Goal: Navigation & Orientation: Understand site structure

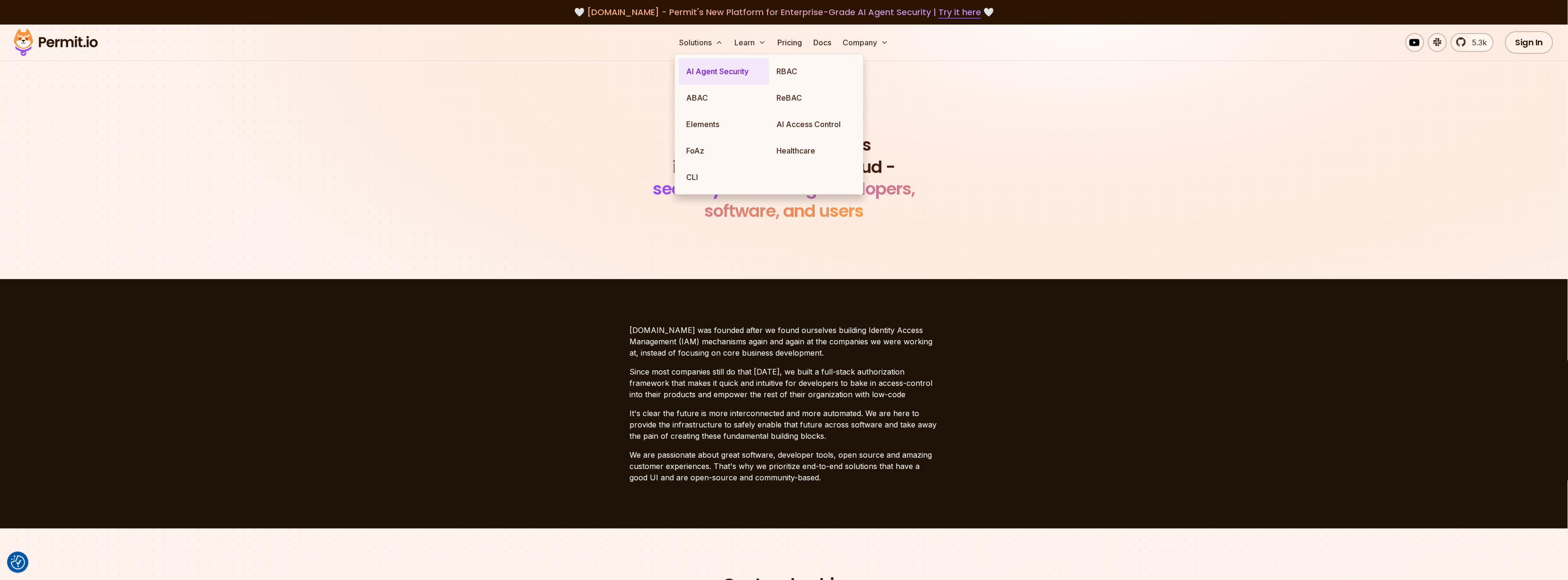
click at [710, 71] on link "AI Agent Security" at bounding box center [724, 71] width 90 height 27
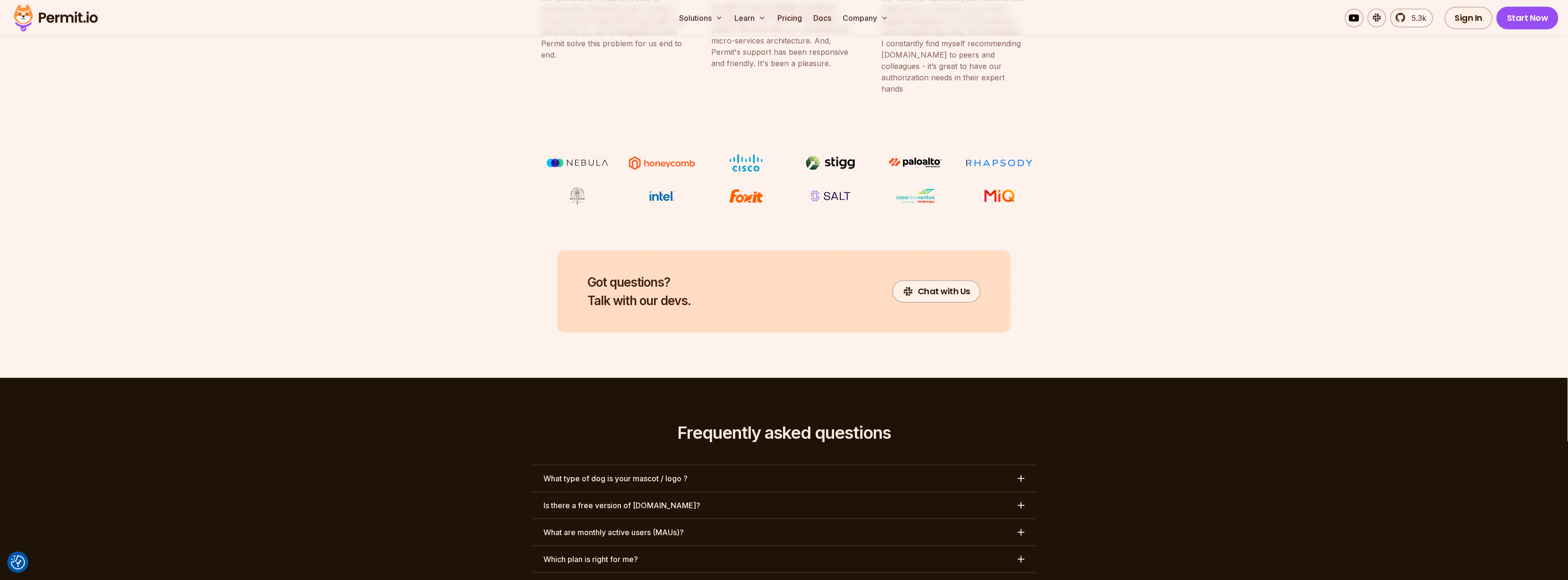
scroll to position [4165, 0]
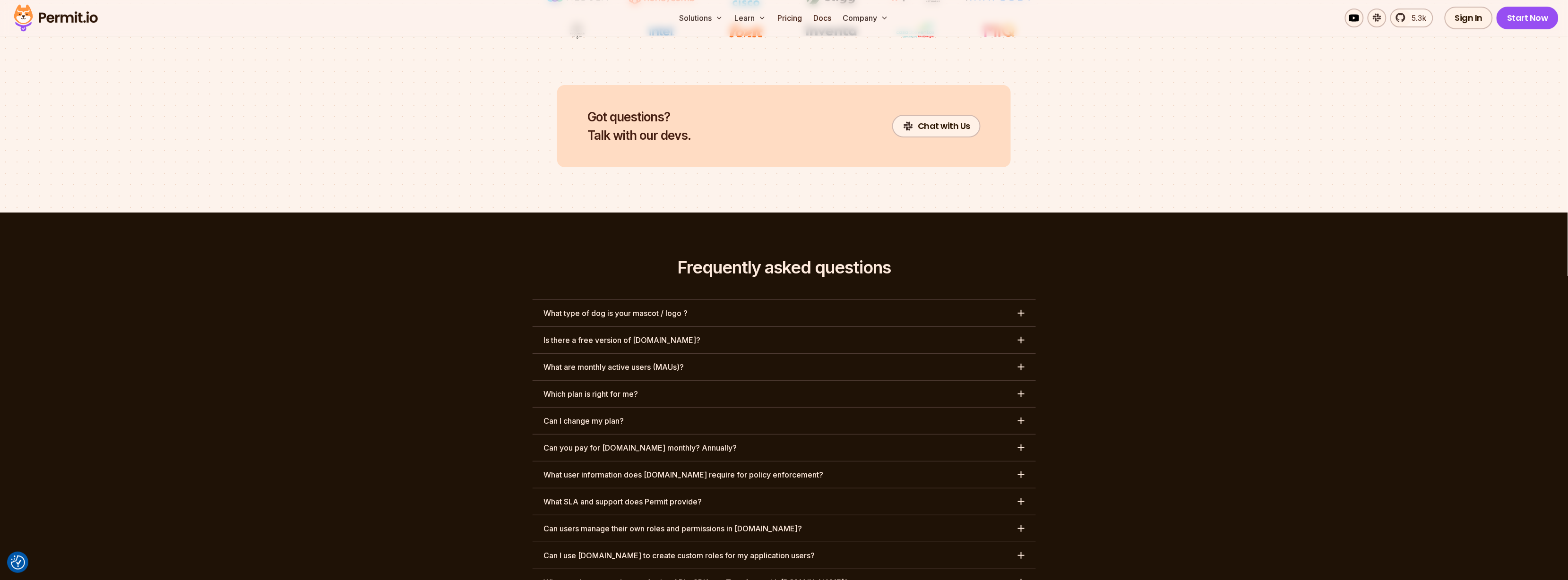
click at [699, 300] on button "What type of dog is your mascot / logo ?" at bounding box center [784, 314] width 503 height 27
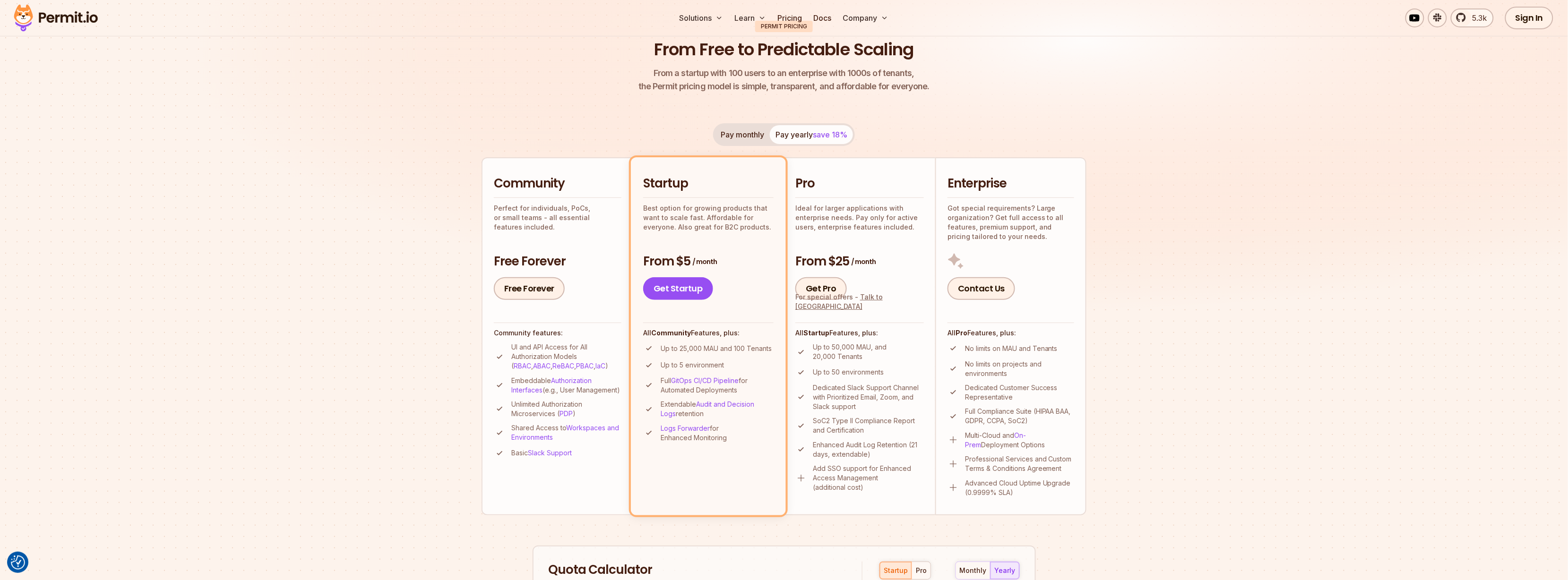
scroll to position [0, 0]
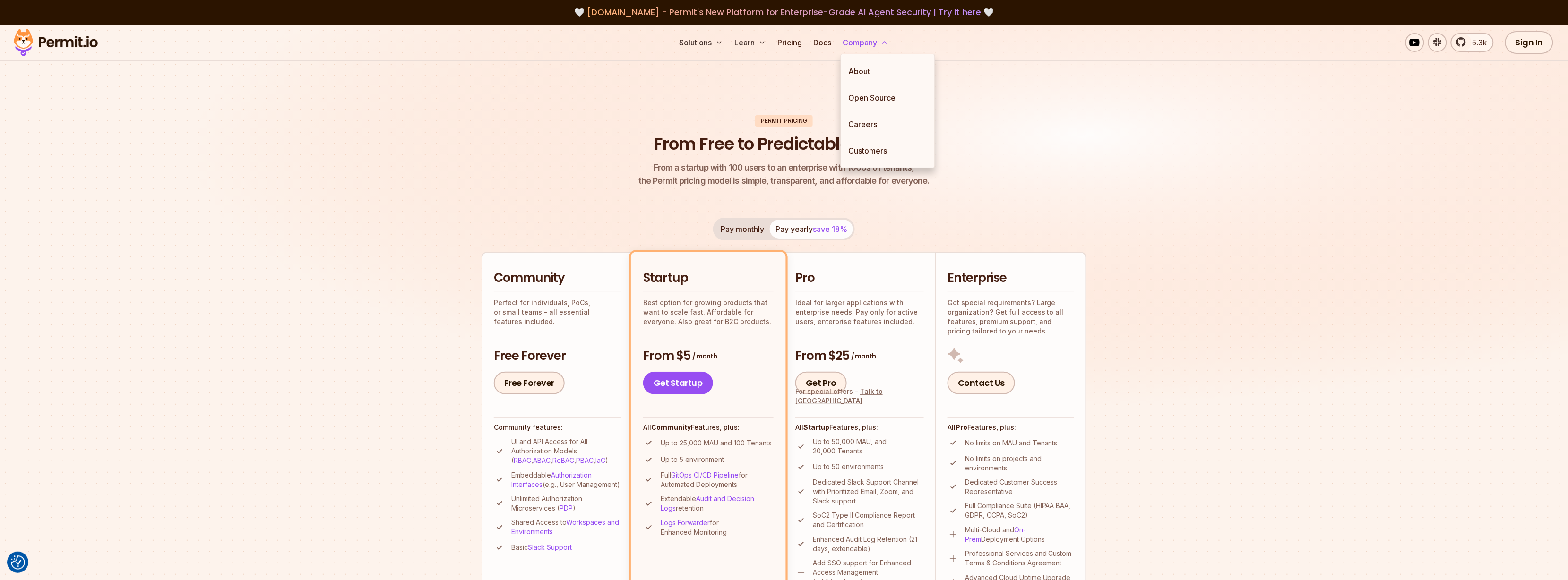
click at [857, 41] on button "Company" at bounding box center [865, 42] width 54 height 19
click at [858, 70] on link "About" at bounding box center [888, 71] width 94 height 27
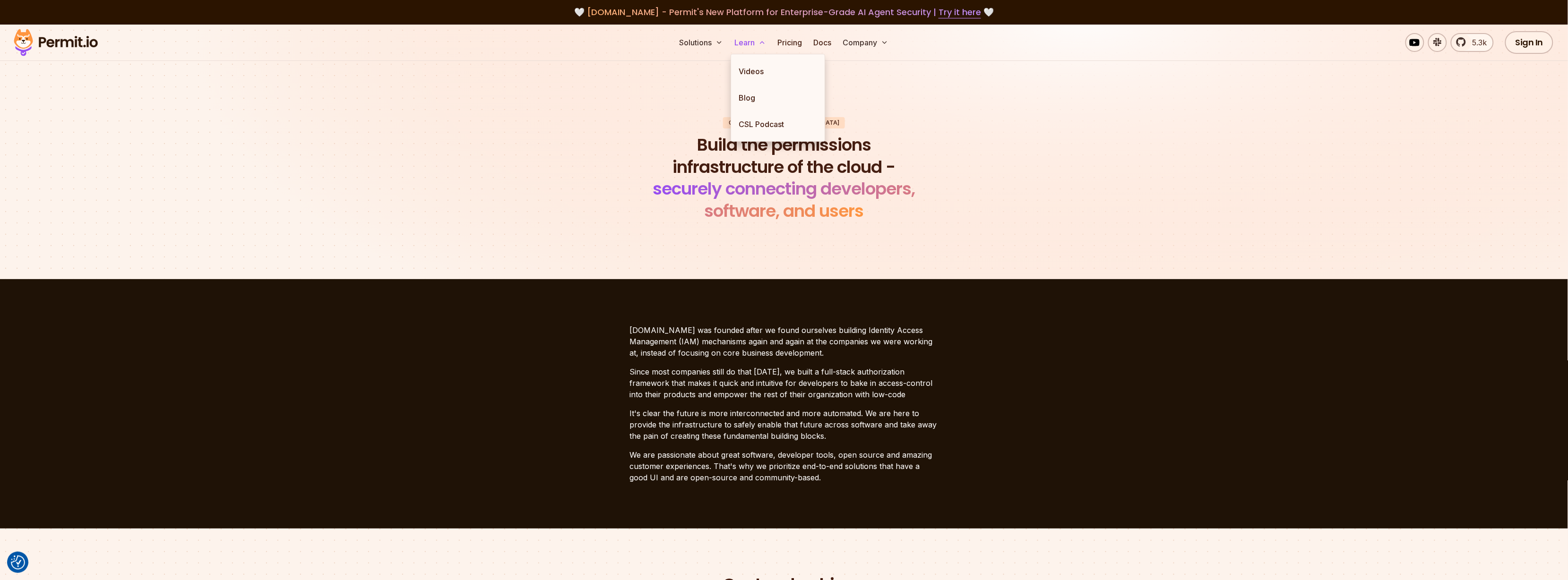
click at [747, 46] on button "Learn" at bounding box center [750, 42] width 39 height 19
click at [747, 74] on link "Videos" at bounding box center [778, 71] width 94 height 27
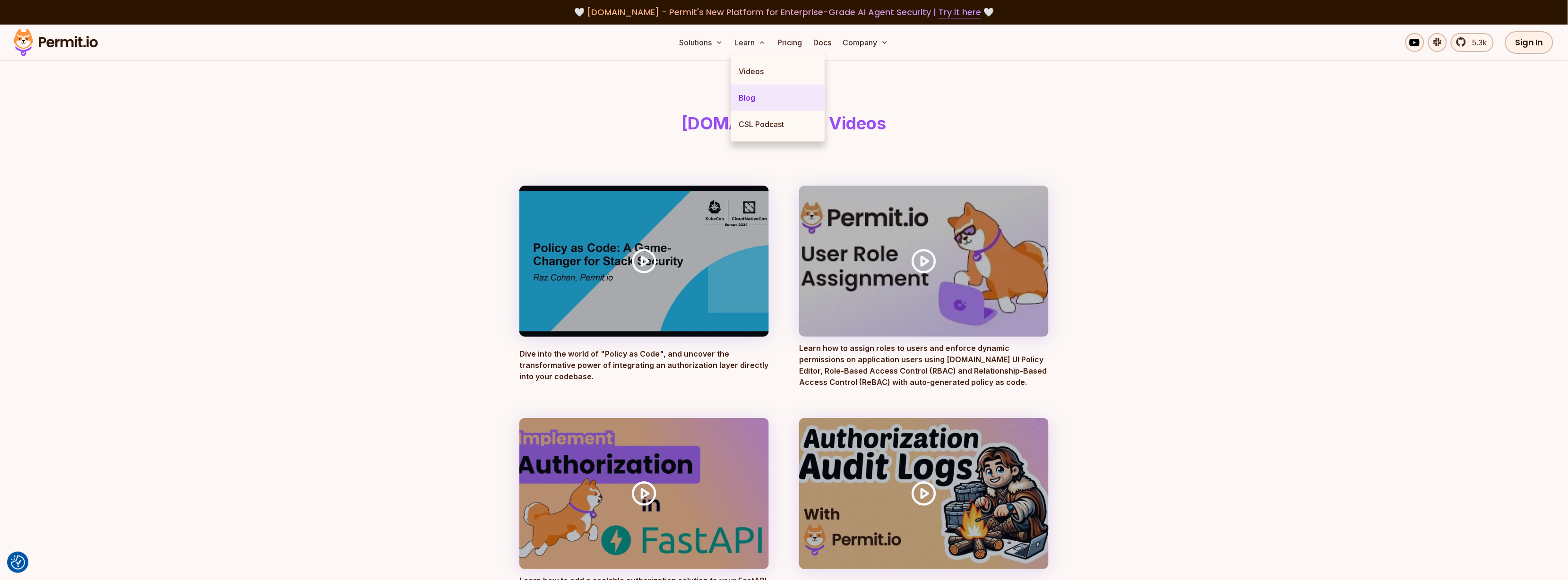
click at [751, 97] on link "Blog" at bounding box center [778, 98] width 94 height 27
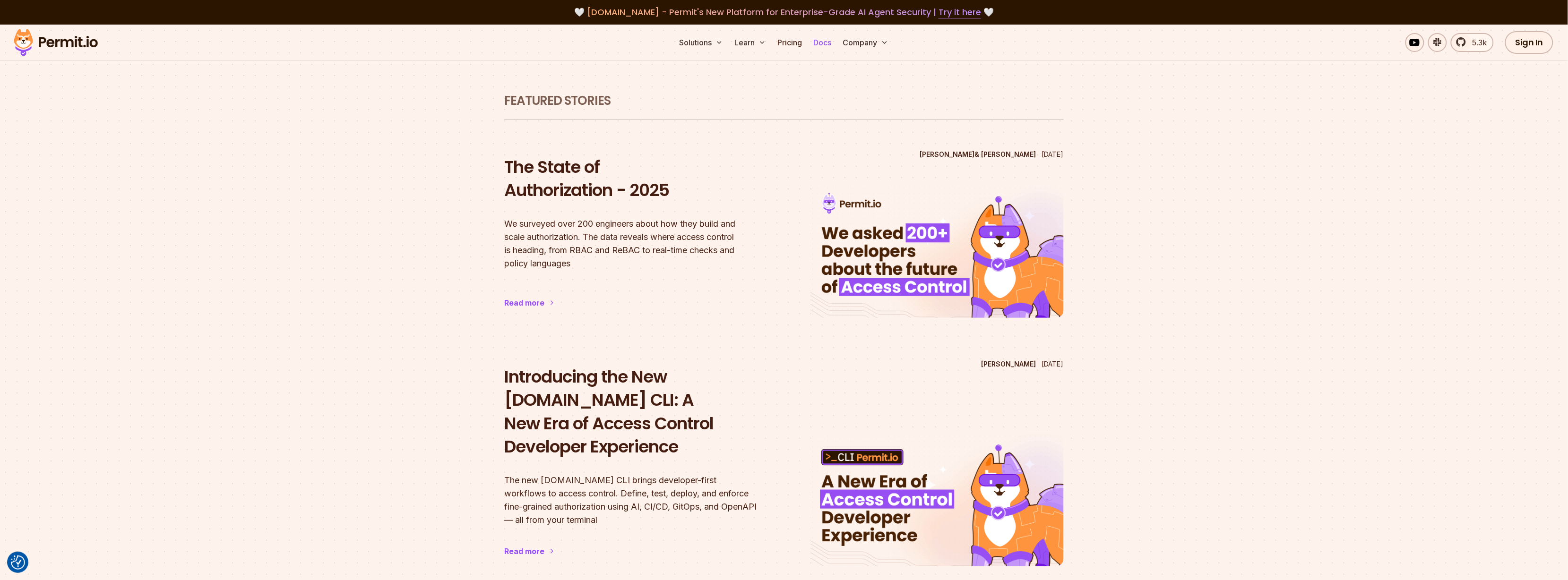
click at [823, 44] on link "Docs" at bounding box center [822, 42] width 26 height 19
click at [79, 42] on img at bounding box center [56, 43] width 93 height 32
